Goal: Check status: Check status

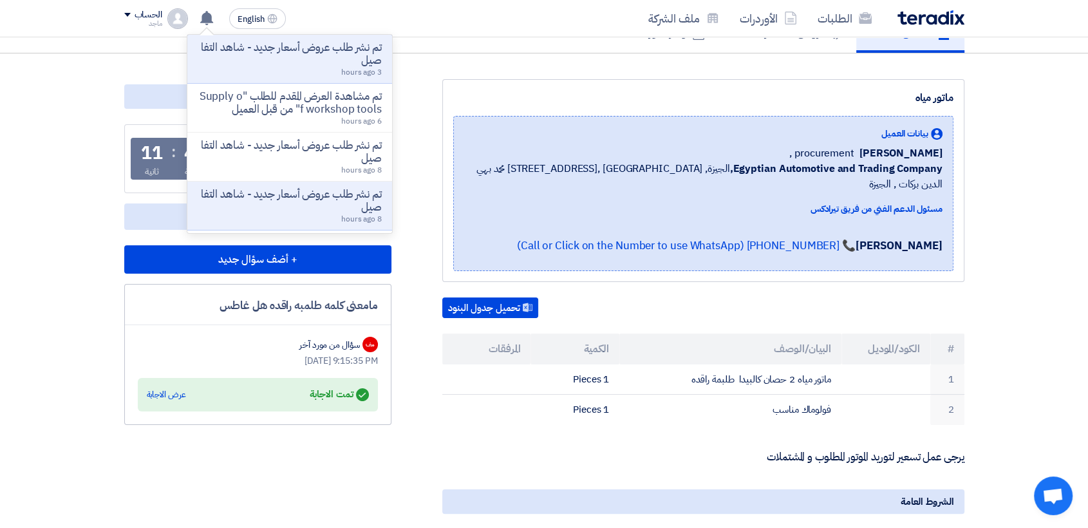
scroll to position [131, 0]
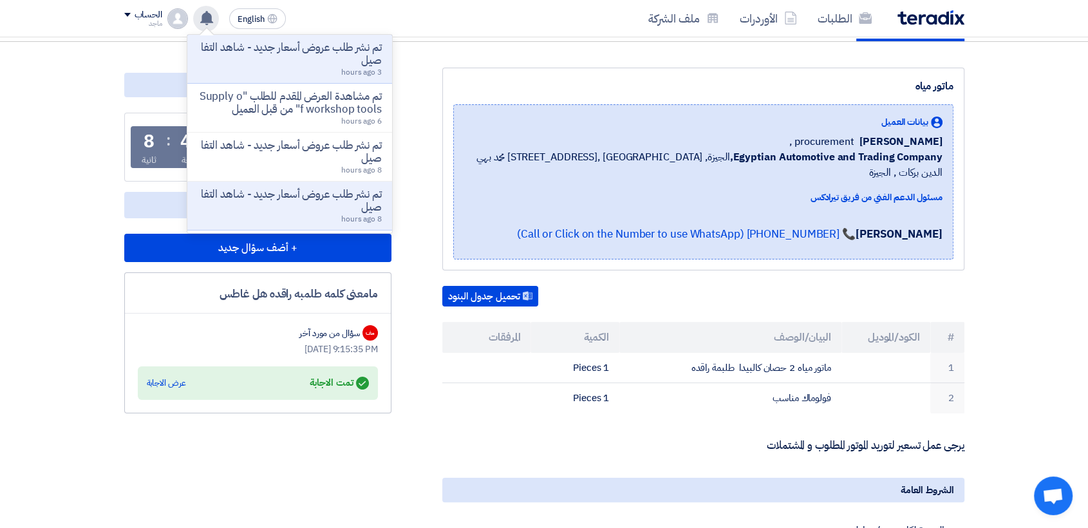
click at [209, 32] on div at bounding box center [207, 31] width 14 height 7
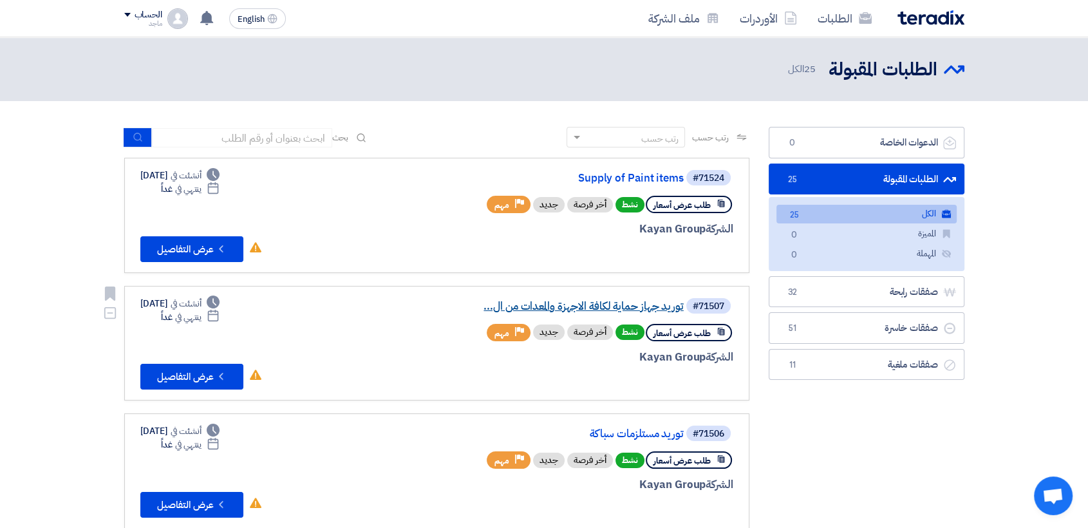
click at [649, 310] on link "توريد جهاز حماية لكافة الاجهزة والمعدات من ال..." at bounding box center [555, 307] width 258 height 12
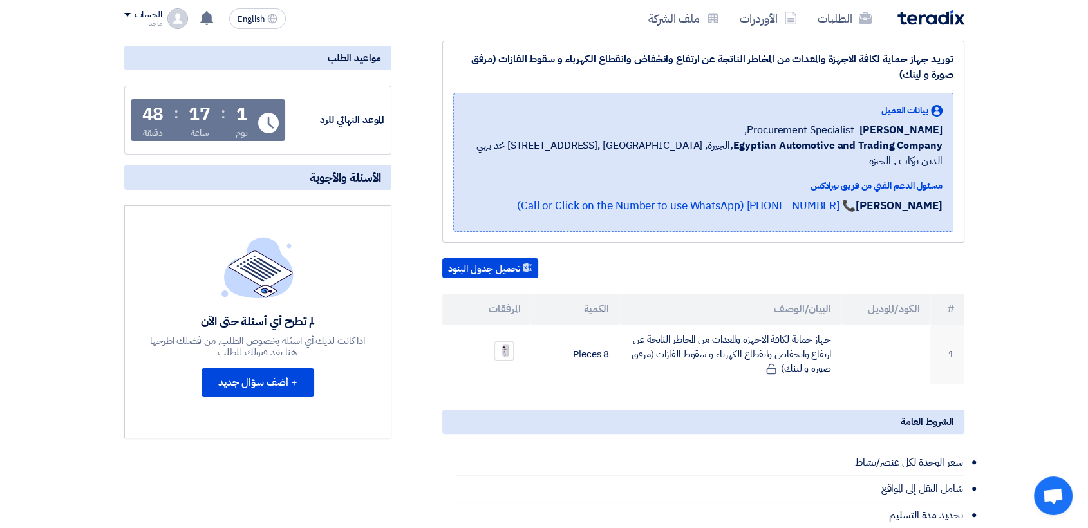
scroll to position [192, 0]
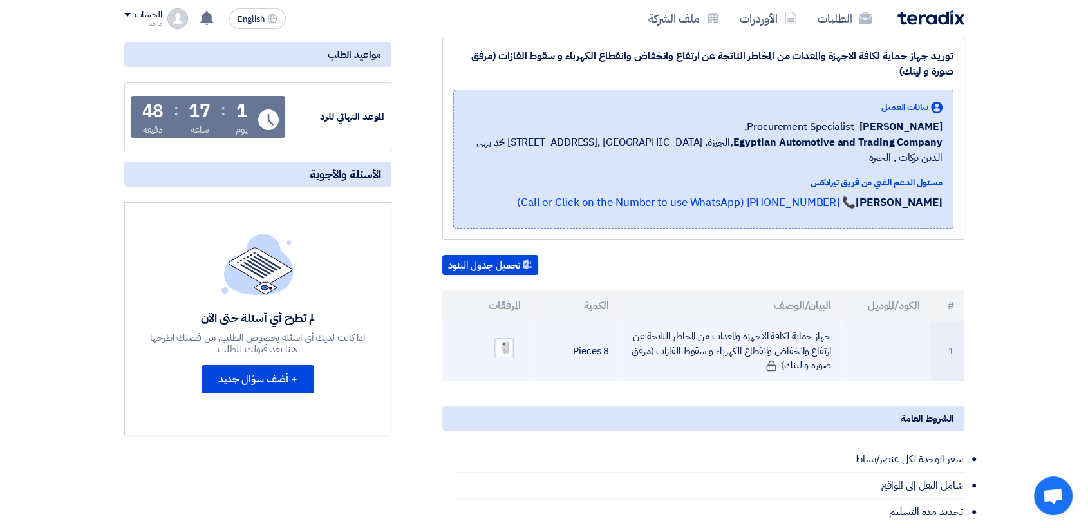
click at [503, 335] on img at bounding box center [504, 347] width 18 height 24
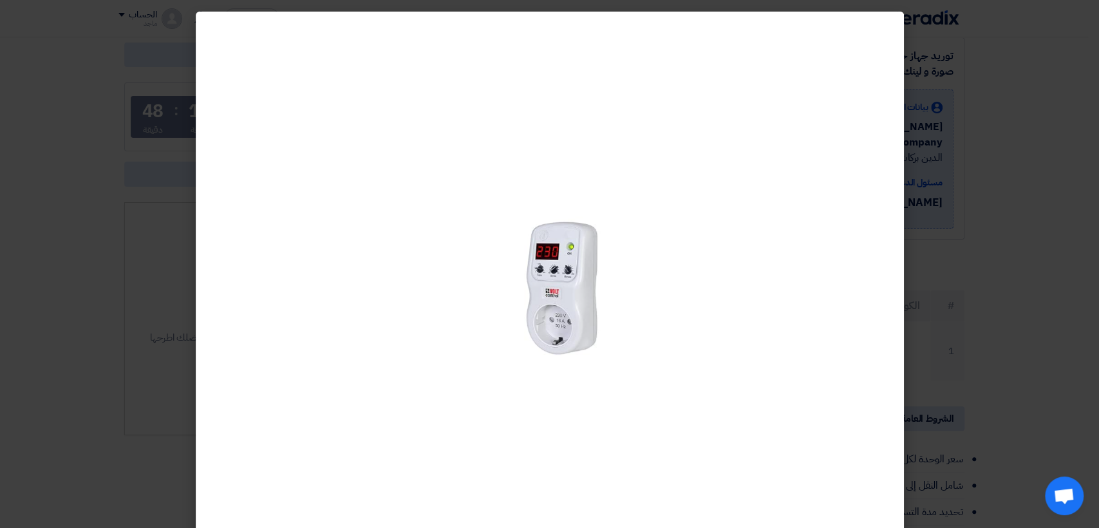
click at [928, 270] on modal-container at bounding box center [549, 264] width 1099 height 528
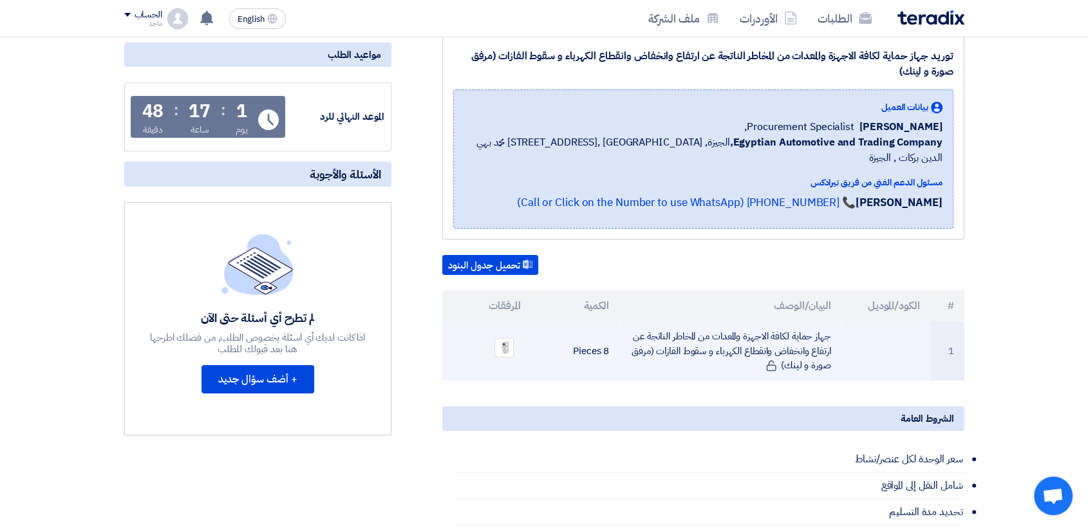
click at [510, 332] on ul at bounding box center [487, 348] width 68 height 32
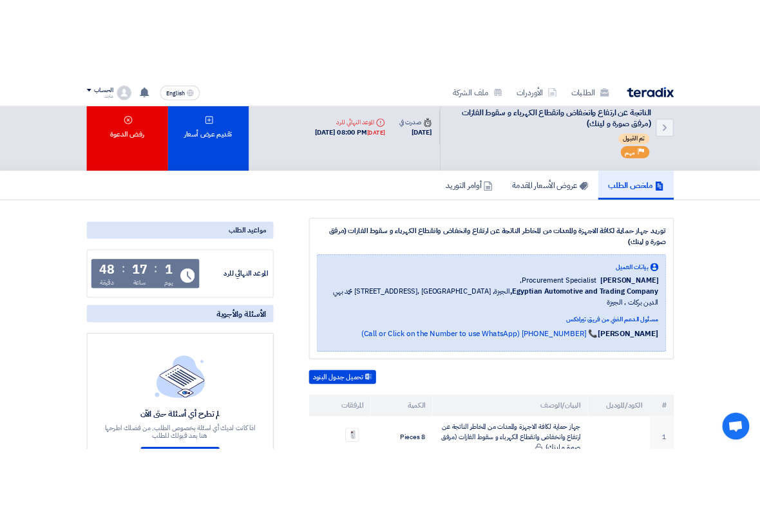
scroll to position [0, 0]
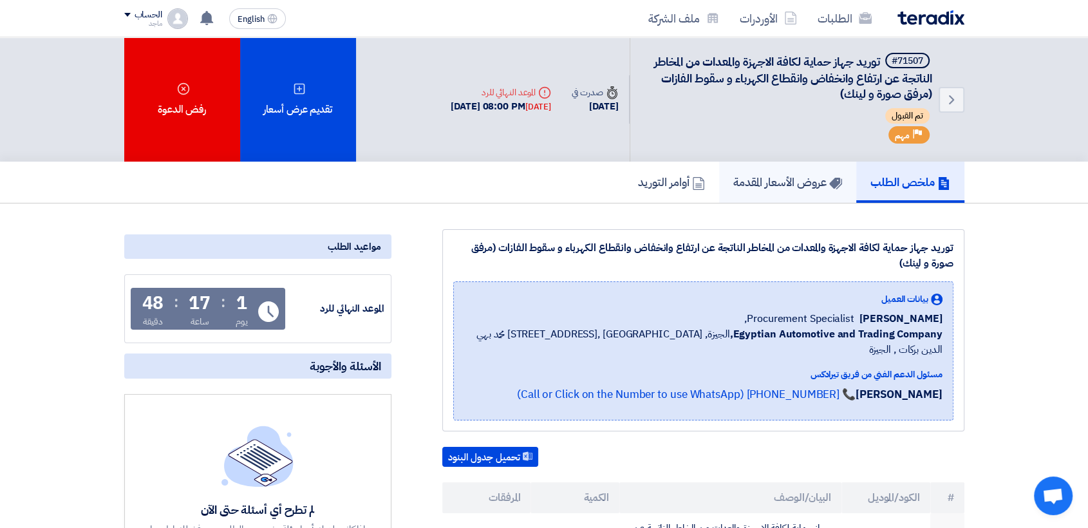
click at [794, 170] on link "عروض الأسعار المقدمة" at bounding box center [787, 182] width 137 height 41
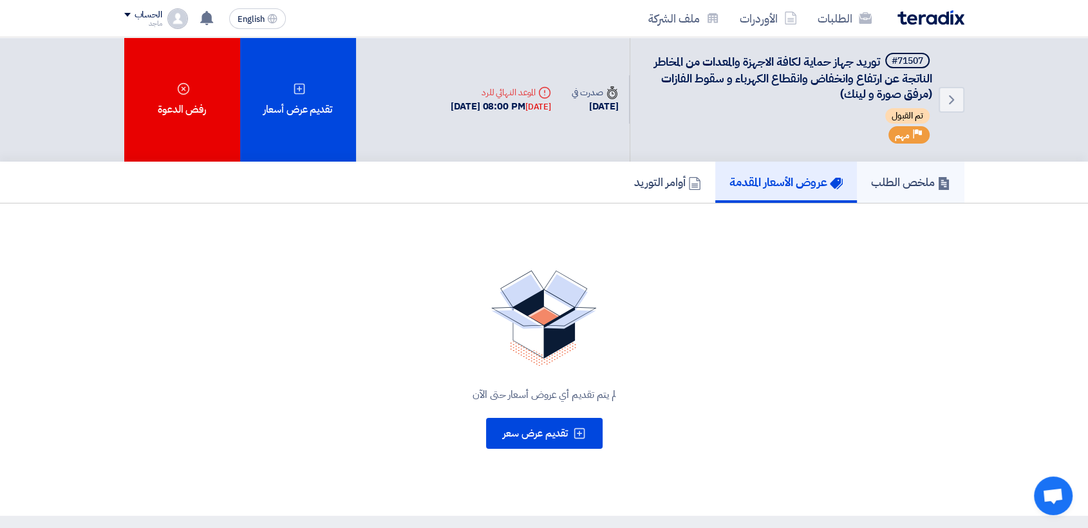
click at [871, 187] on h5 "ملخص الطلب" at bounding box center [910, 181] width 79 height 15
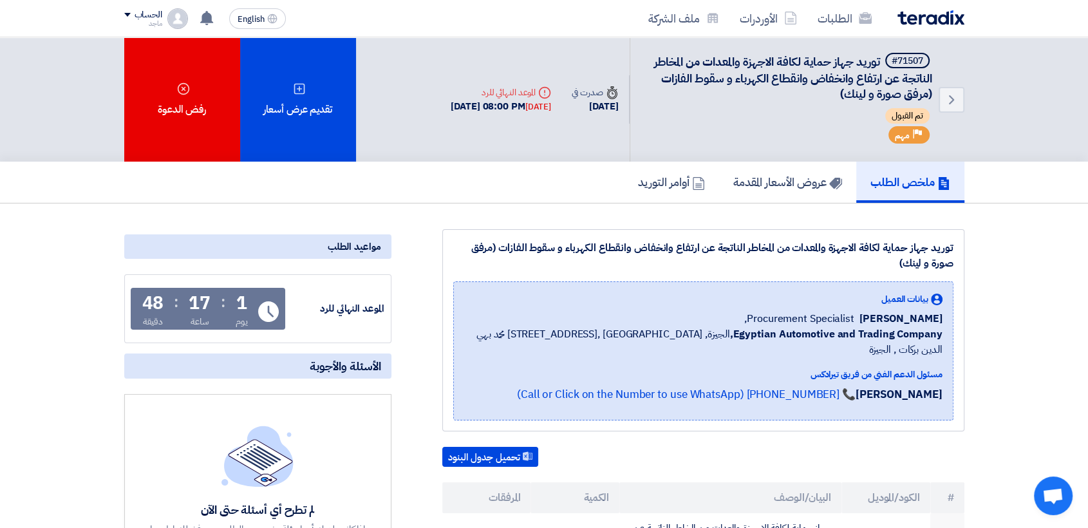
drag, startPoint x: 628, startPoint y: 213, endPoint x: 520, endPoint y: 182, distance: 112.7
drag, startPoint x: 520, startPoint y: 182, endPoint x: 1009, endPoint y: 249, distance: 493.9
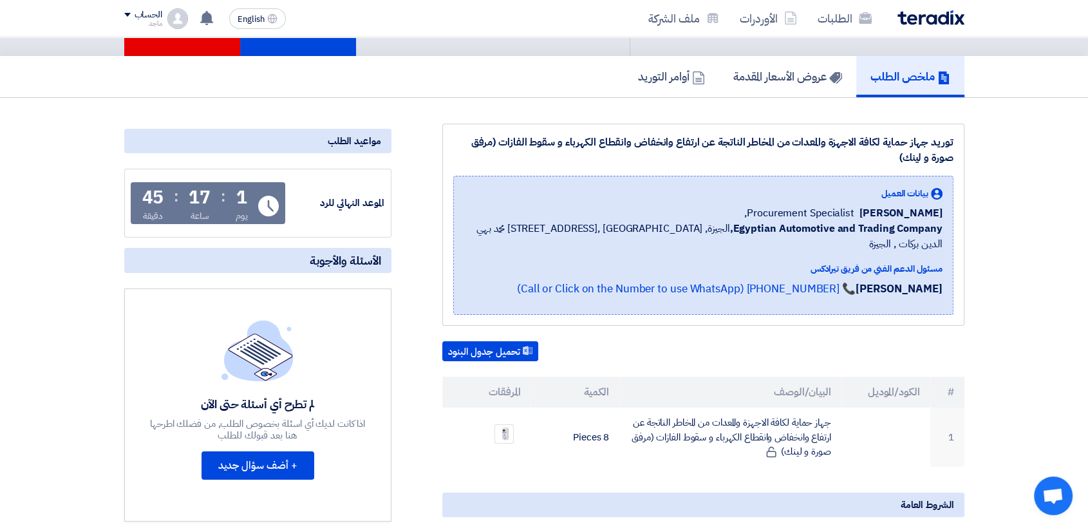
scroll to position [109, 0]
